Goal: Obtain resource: Download file/media

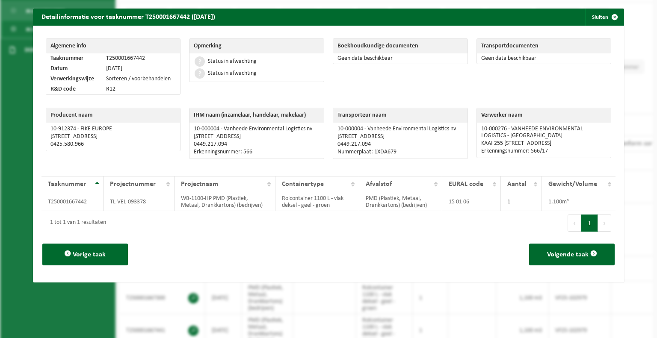
click at [607, 19] on span "button" at bounding box center [614, 17] width 17 height 17
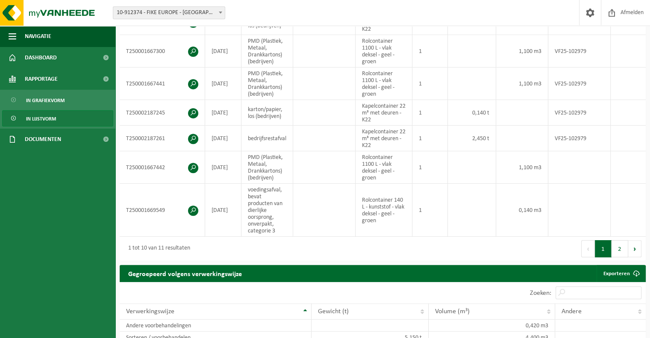
scroll to position [349, 0]
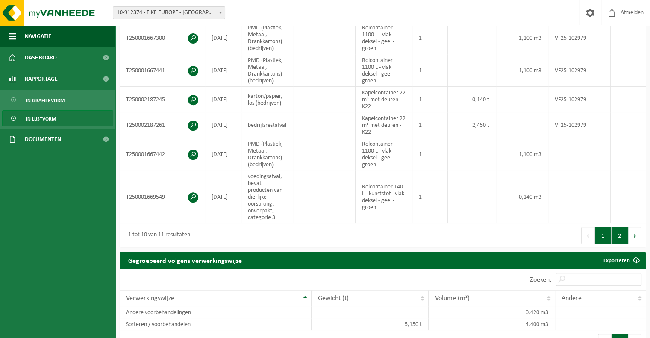
click at [613, 239] on button "2" at bounding box center [620, 235] width 17 height 17
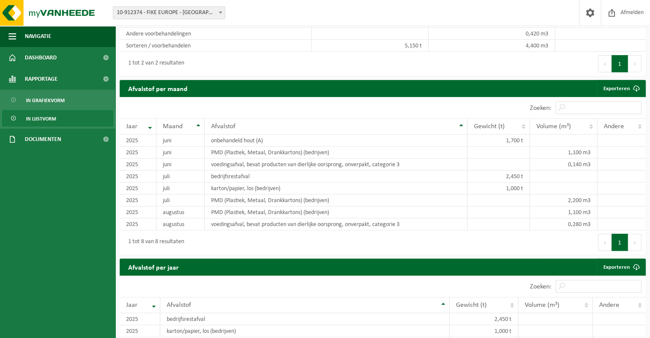
scroll to position [141, 0]
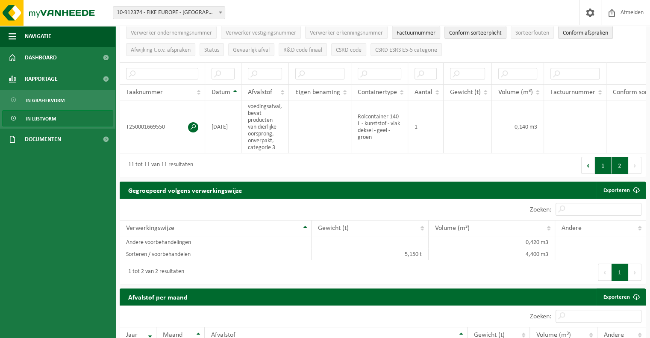
click at [598, 173] on button "1" at bounding box center [603, 165] width 17 height 17
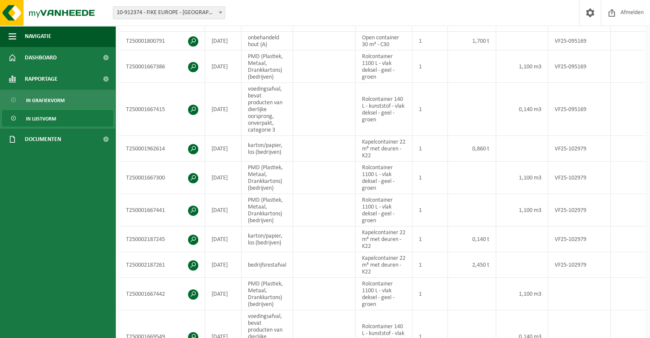
scroll to position [216, 0]
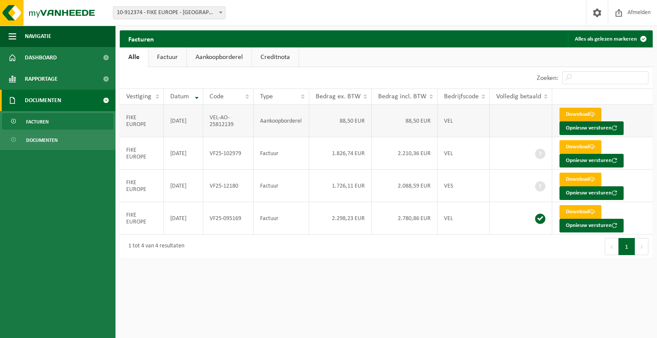
click at [570, 112] on link "Download" at bounding box center [580, 115] width 42 height 14
click at [571, 285] on html "Vestiging: 10-912374 - FIKE EUROPE - HERENTALS 10-912374 - FIKE EUROPE - HERENT…" at bounding box center [328, 169] width 657 height 338
click at [52, 79] on span "Rapportage" at bounding box center [41, 78] width 33 height 21
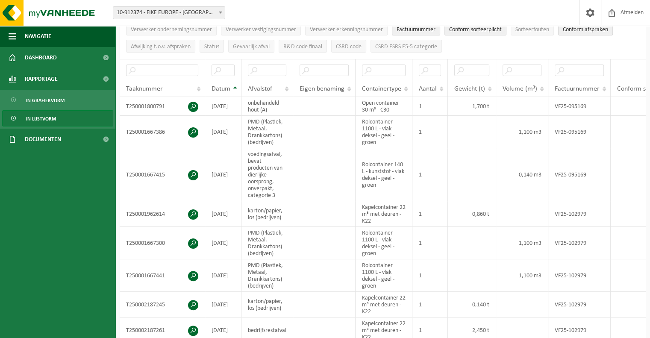
scroll to position [148, 0]
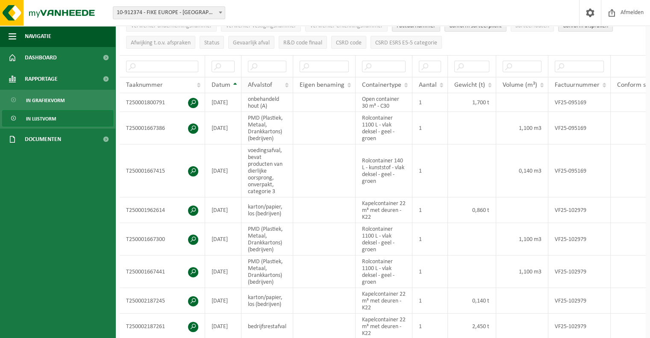
click at [264, 86] on span "Afvalstof" at bounding box center [260, 85] width 24 height 7
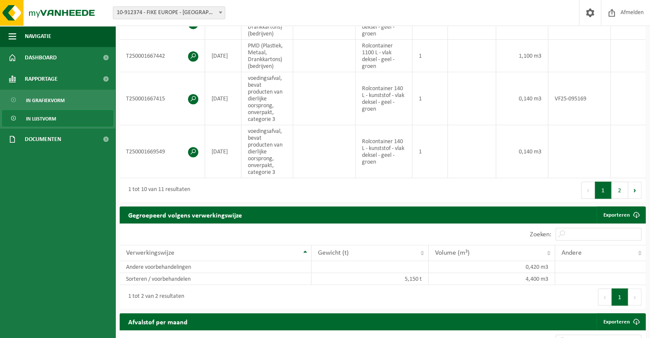
scroll to position [408, 0]
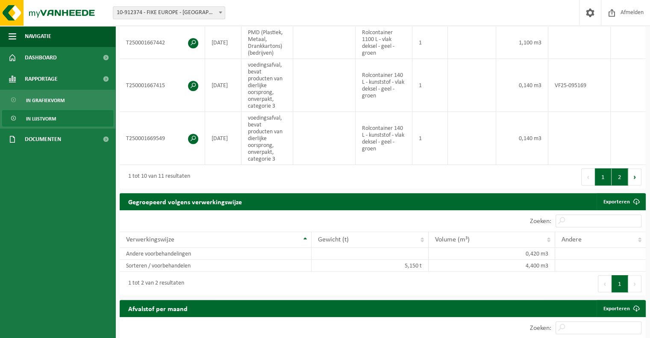
click at [618, 184] on button "2" at bounding box center [620, 176] width 17 height 17
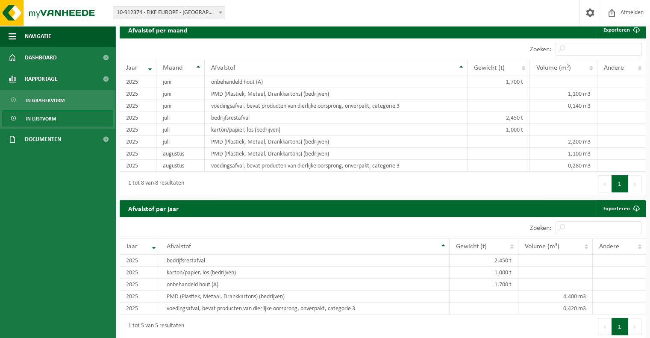
scroll to position [141, 0]
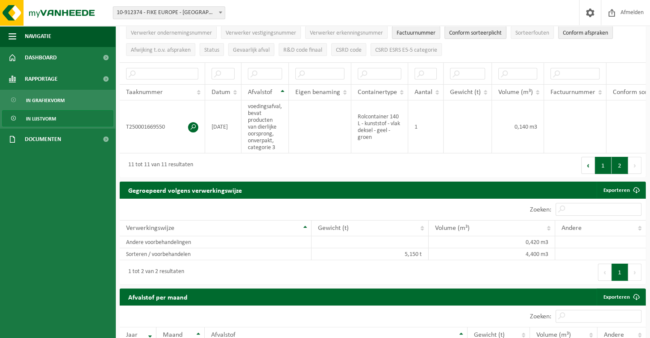
click at [607, 169] on button "1" at bounding box center [603, 165] width 17 height 17
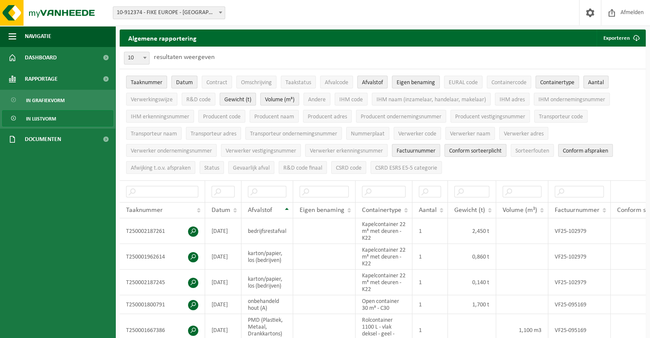
scroll to position [0, 0]
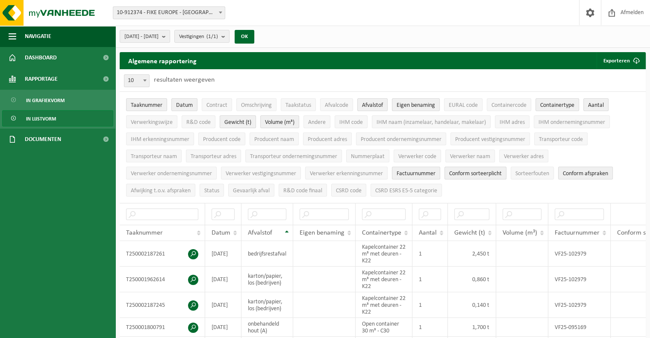
click at [24, 179] on ul "Navigatie Afmelden Dashboard Rapportage In grafiekvorm In lijstvorm Documenten …" at bounding box center [57, 182] width 115 height 313
